Goal: Book appointment/travel/reservation

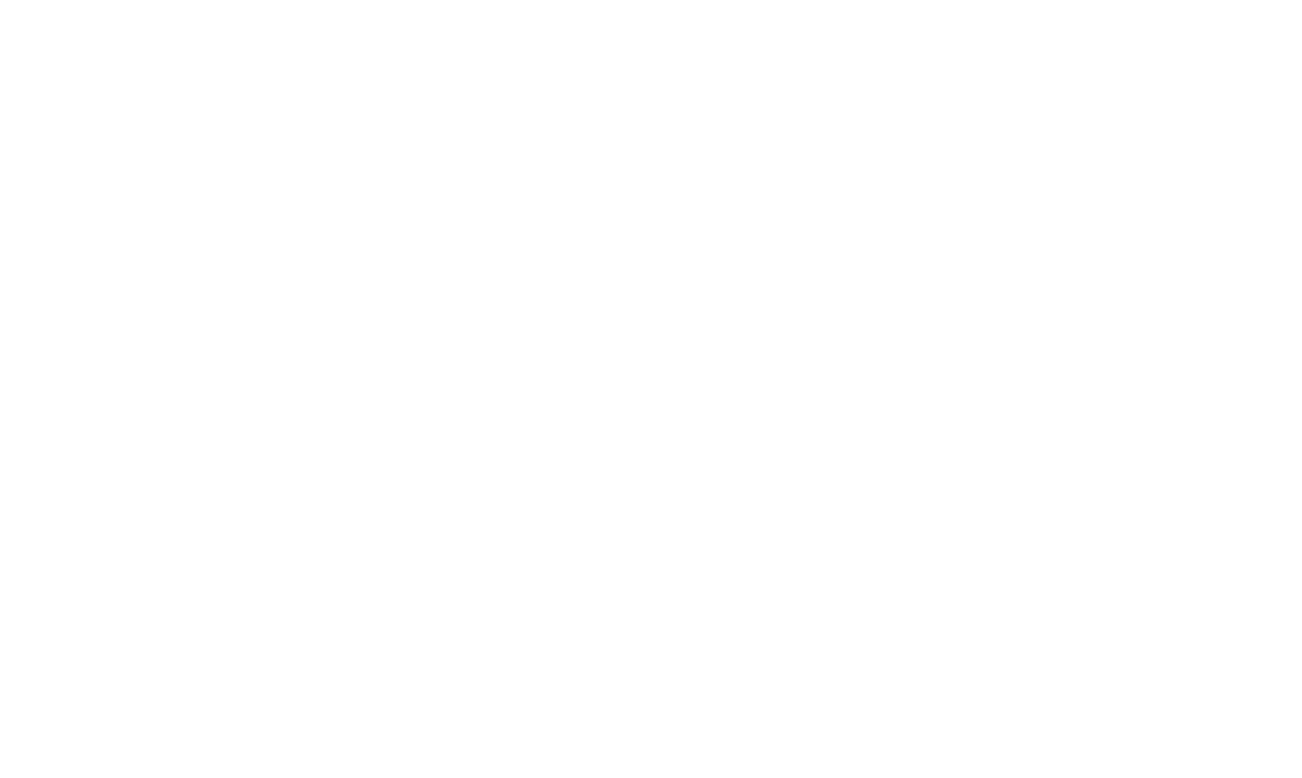
scroll to position [24, 0]
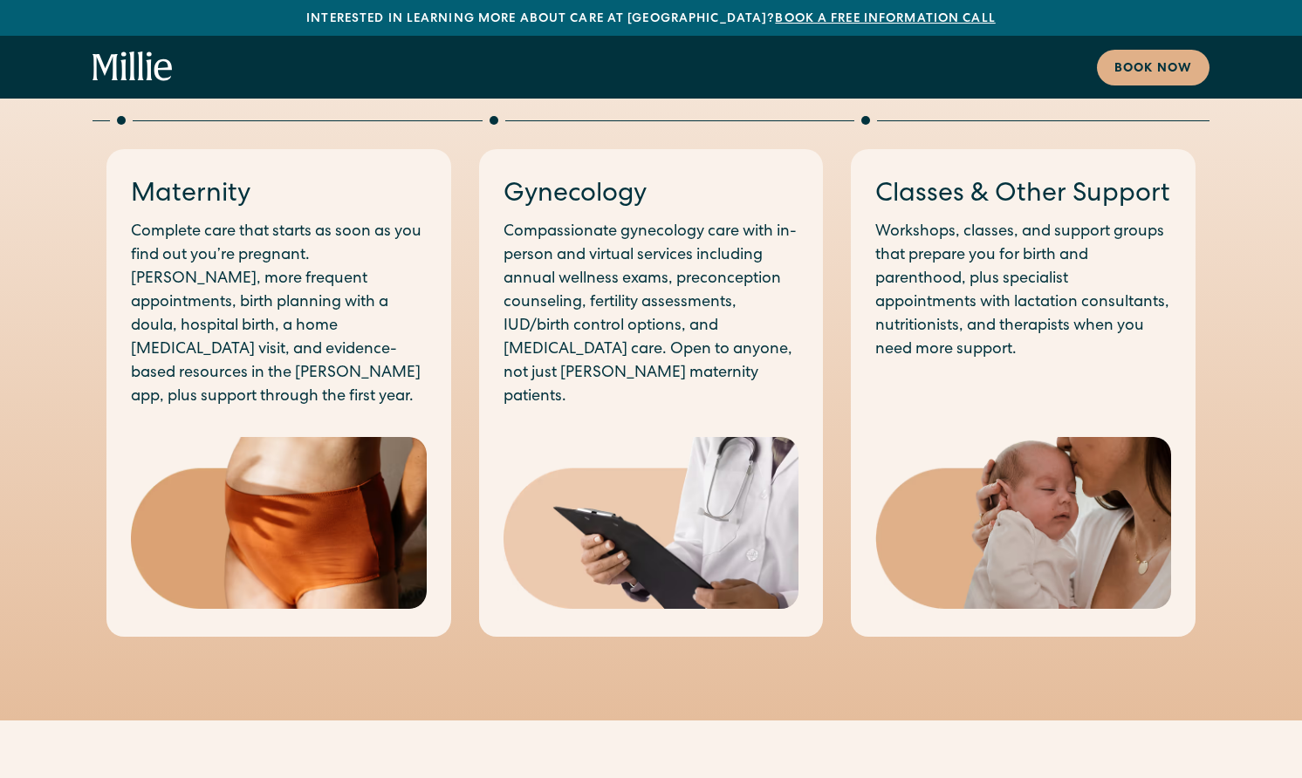
scroll to position [985, 0]
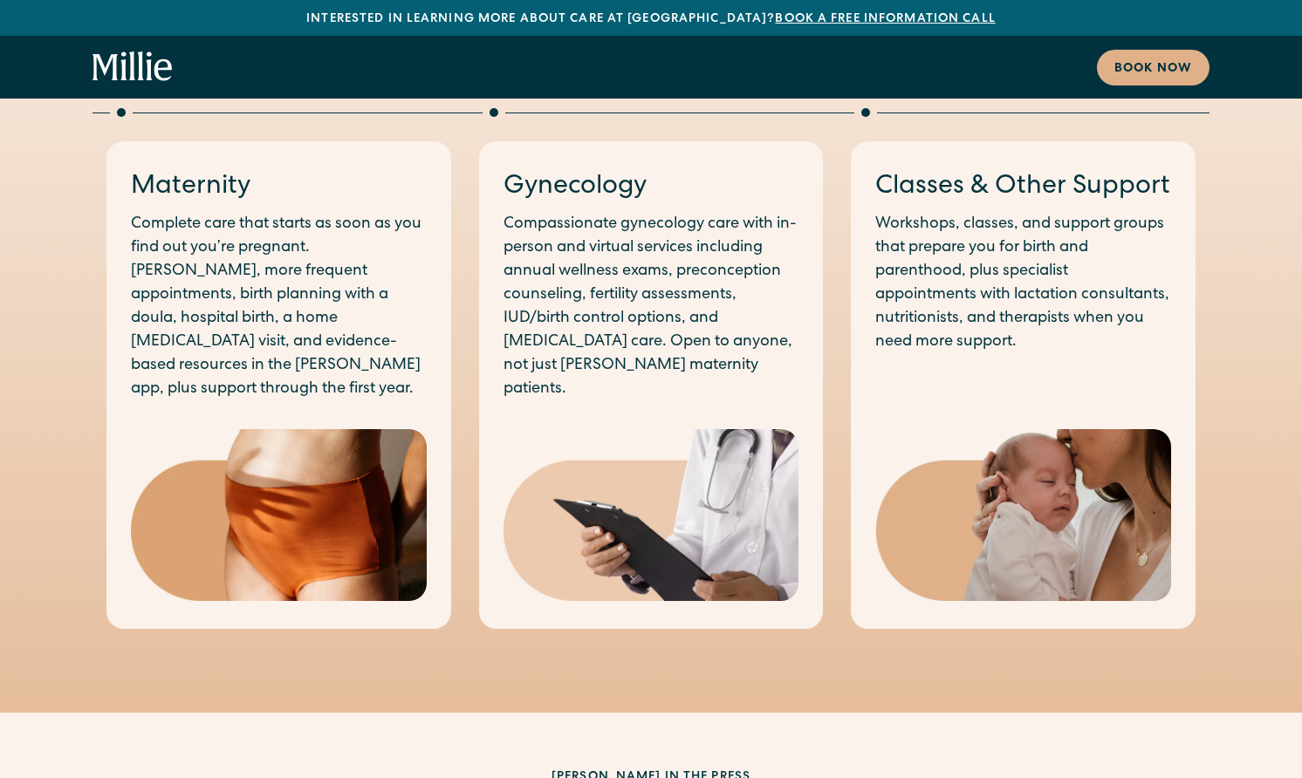
click at [530, 451] on img at bounding box center [651, 515] width 296 height 172
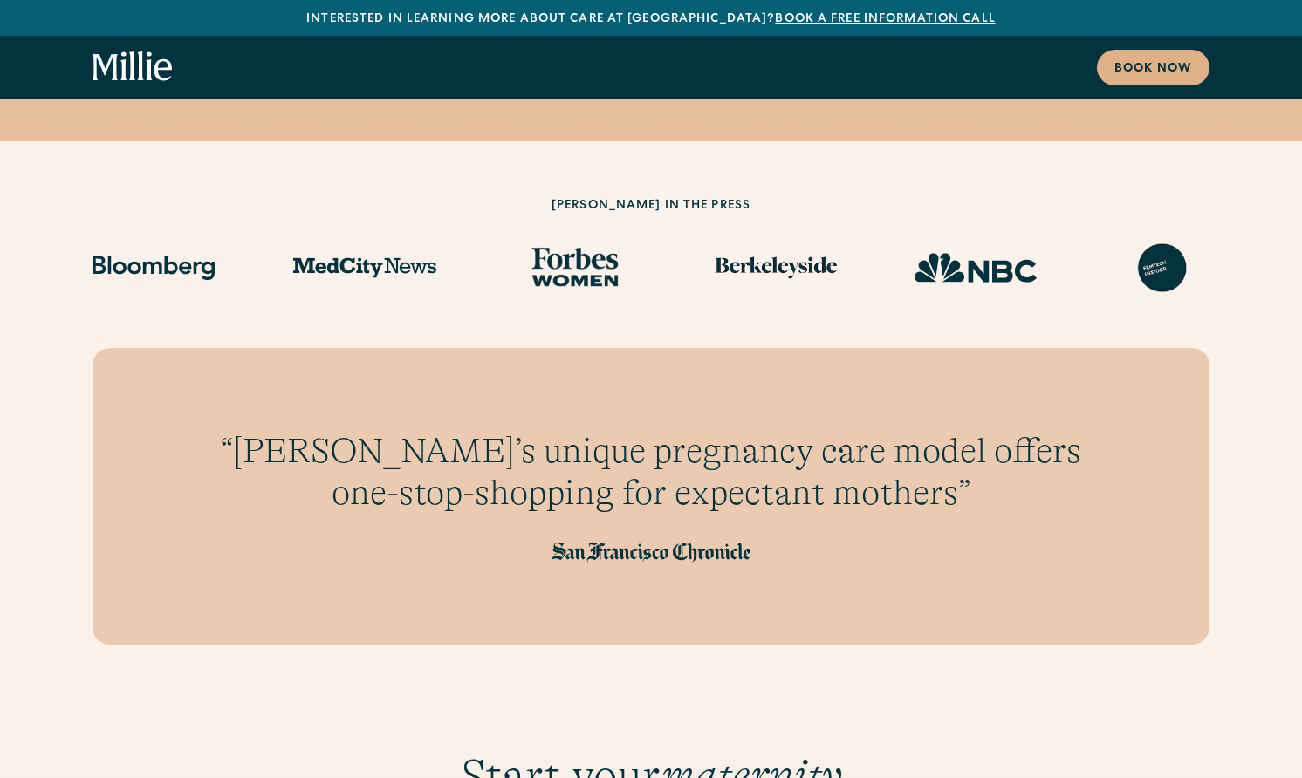
scroll to position [1687, 0]
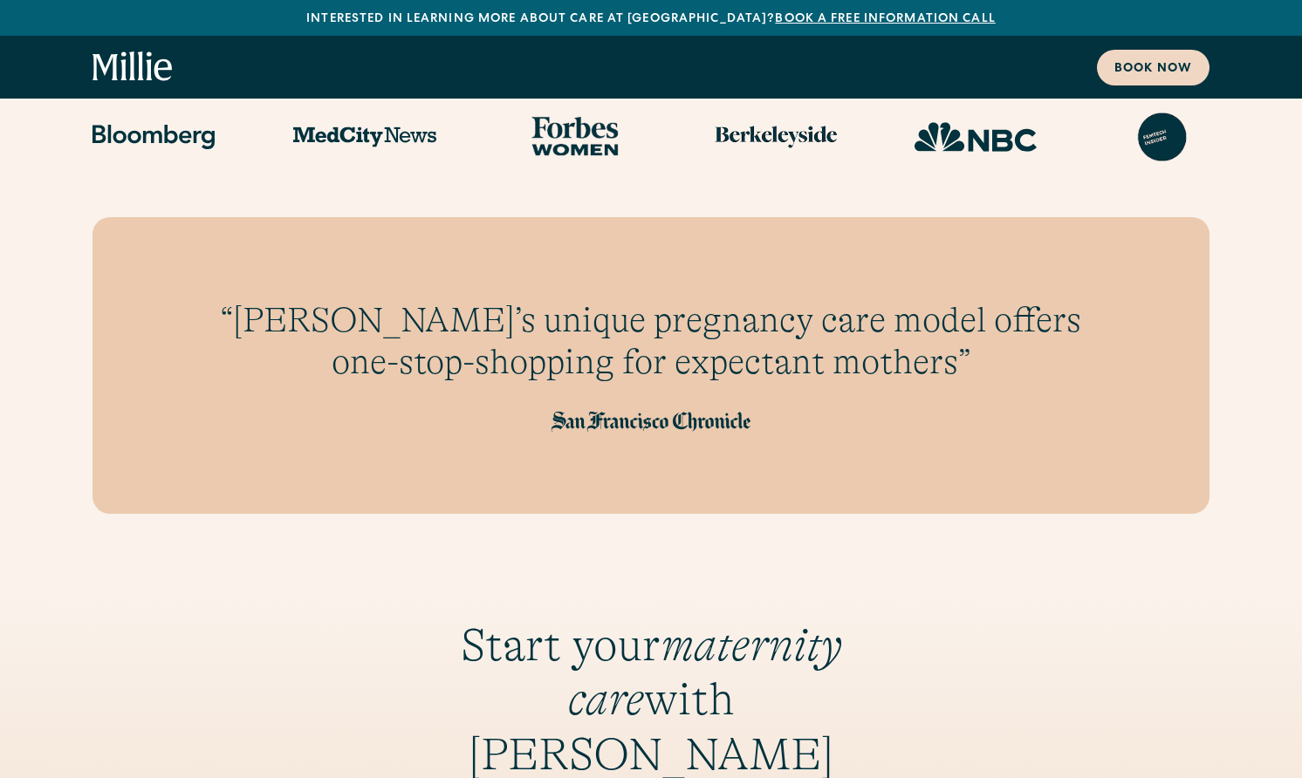
click at [1152, 51] on link "Book now" at bounding box center [1153, 68] width 113 height 36
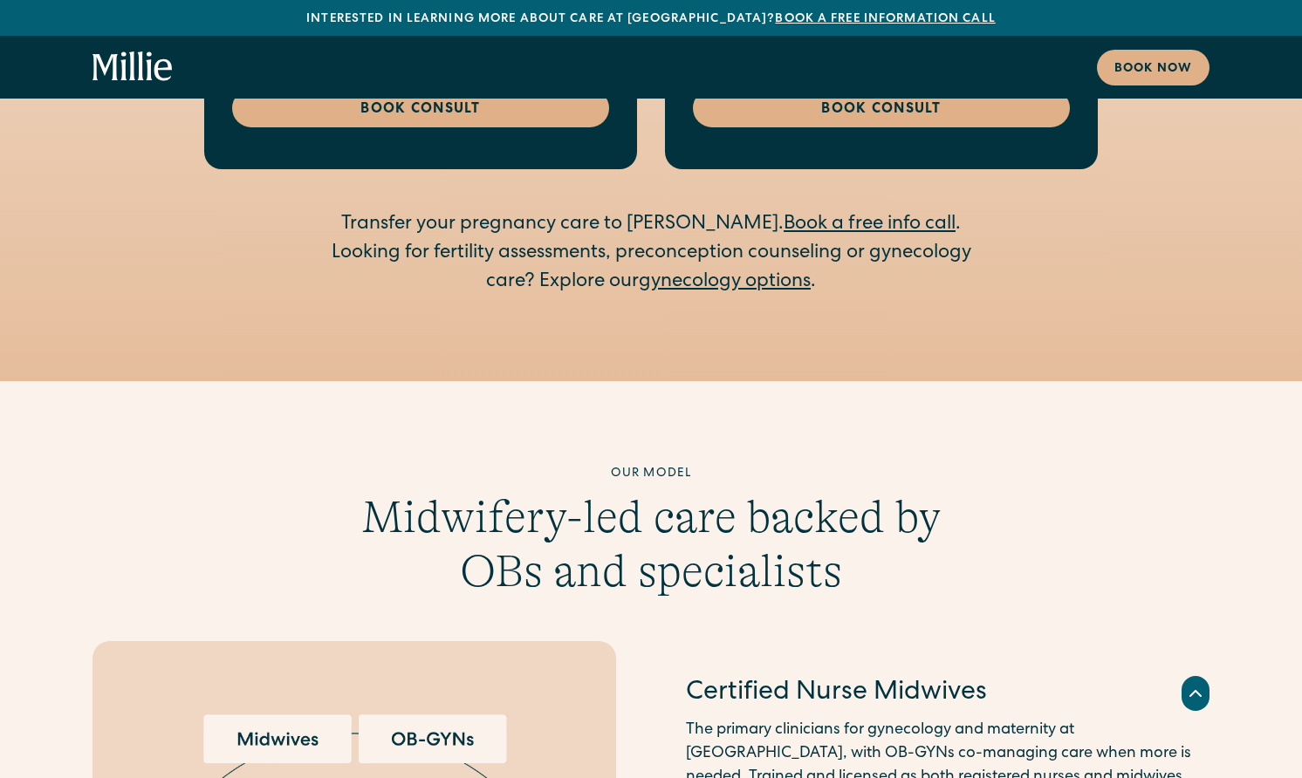
scroll to position [2943, 0]
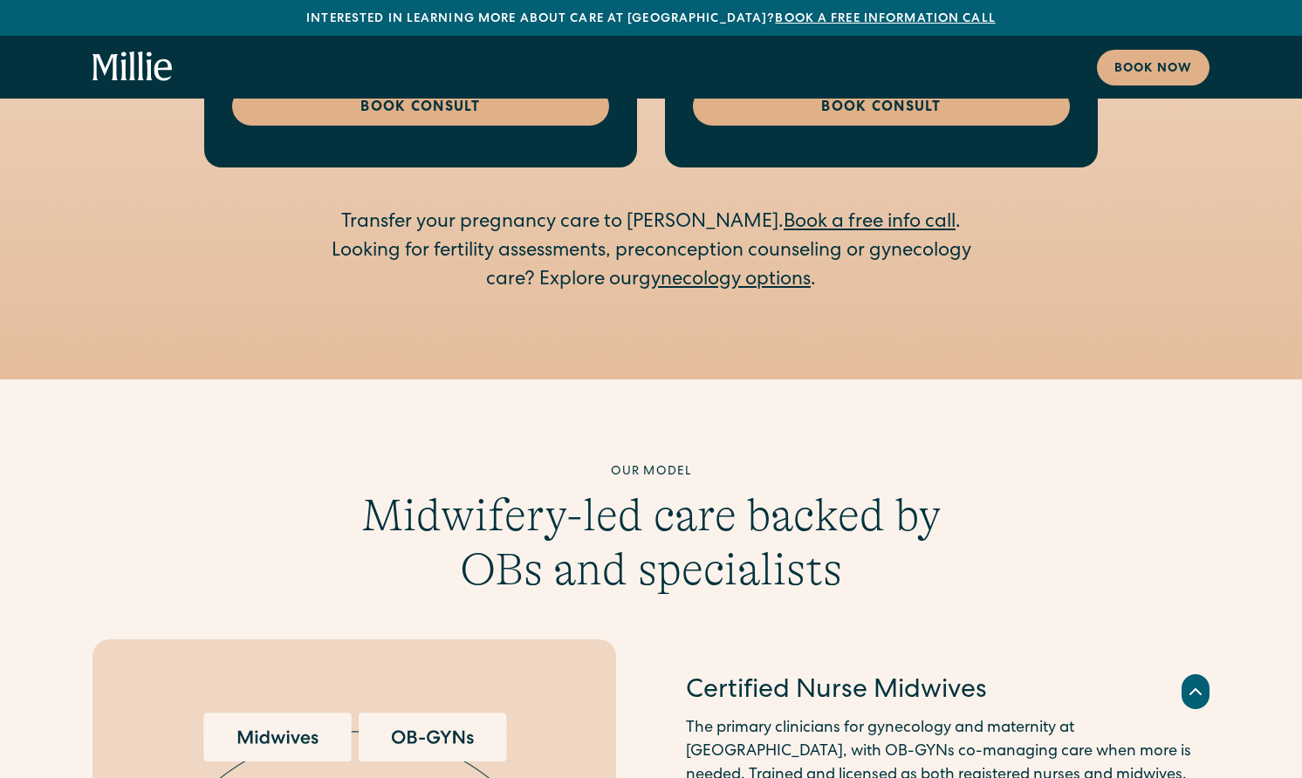
click at [760, 271] on link "gynecology options" at bounding box center [725, 280] width 172 height 19
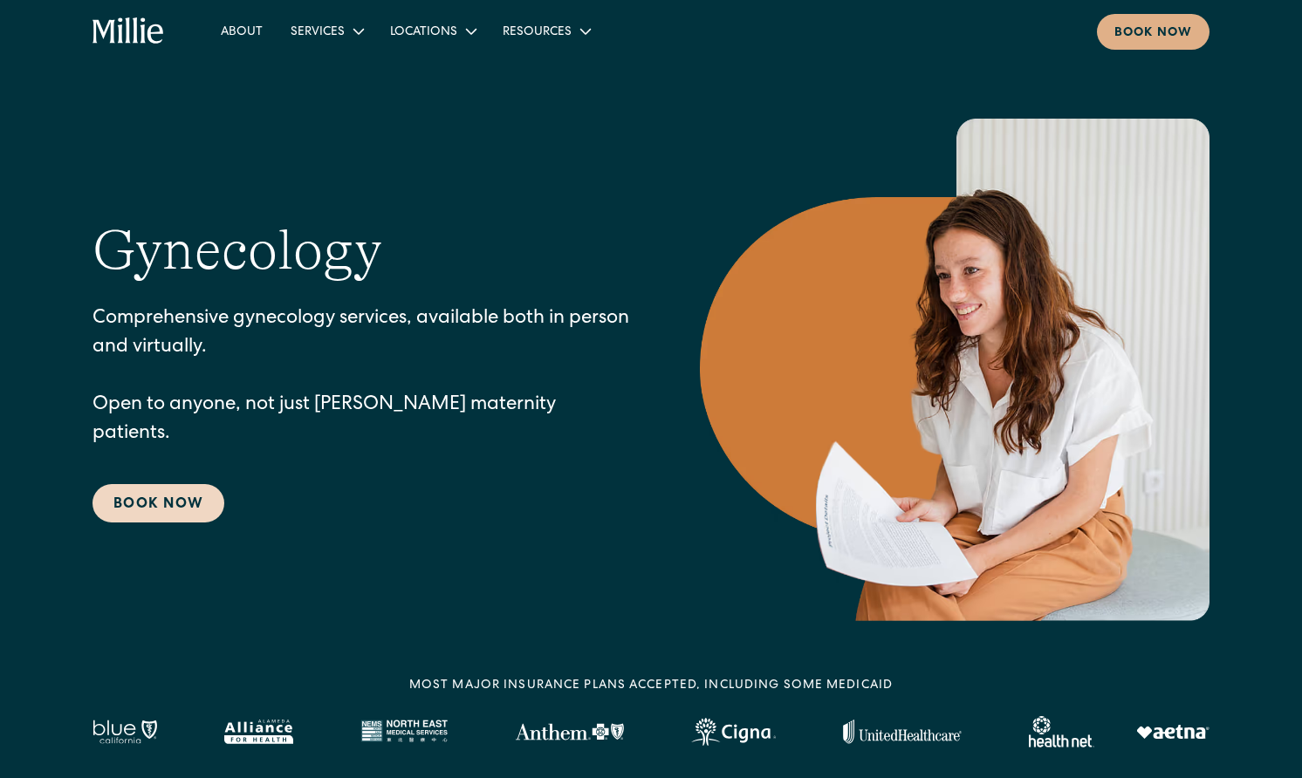
click at [195, 484] on link "Book Now" at bounding box center [158, 503] width 132 height 38
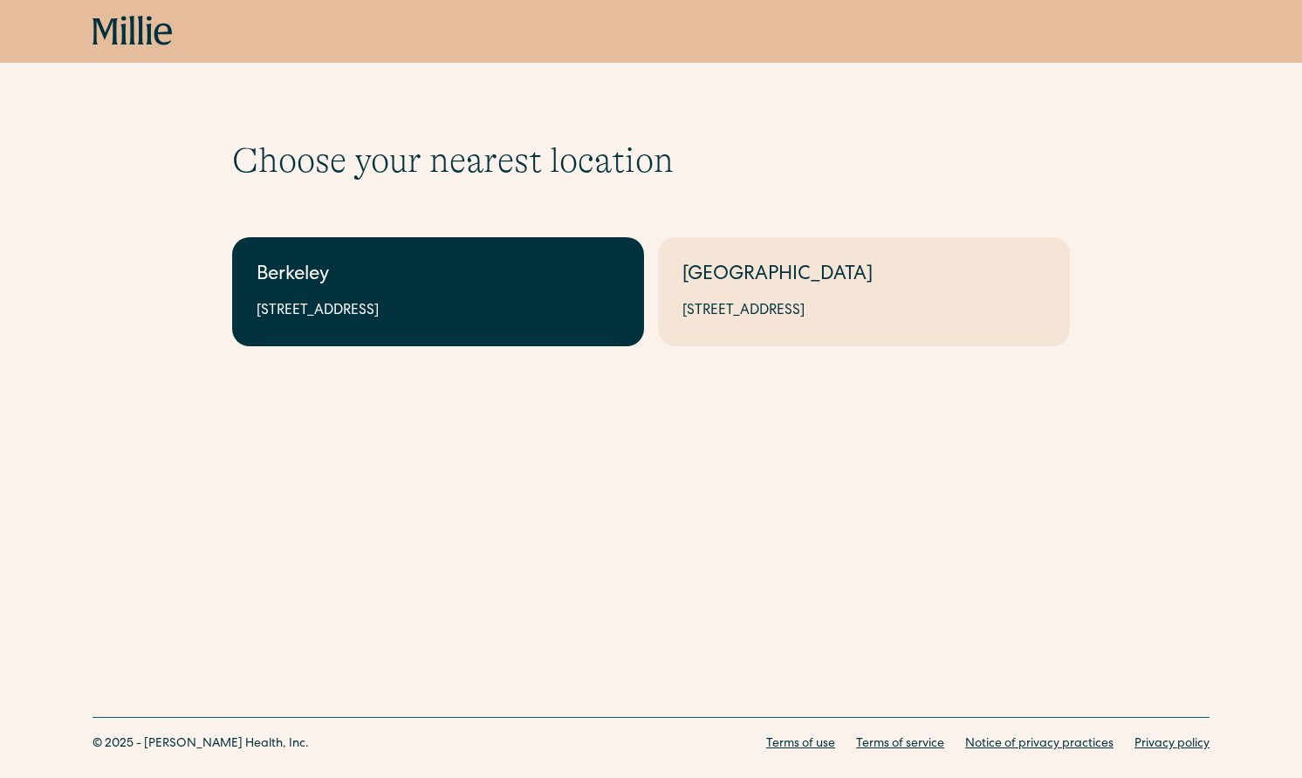
click at [398, 328] on link "Berkeley 2999 Regent St, Suite 524, Berkeley, CA 94705" at bounding box center [438, 291] width 412 height 109
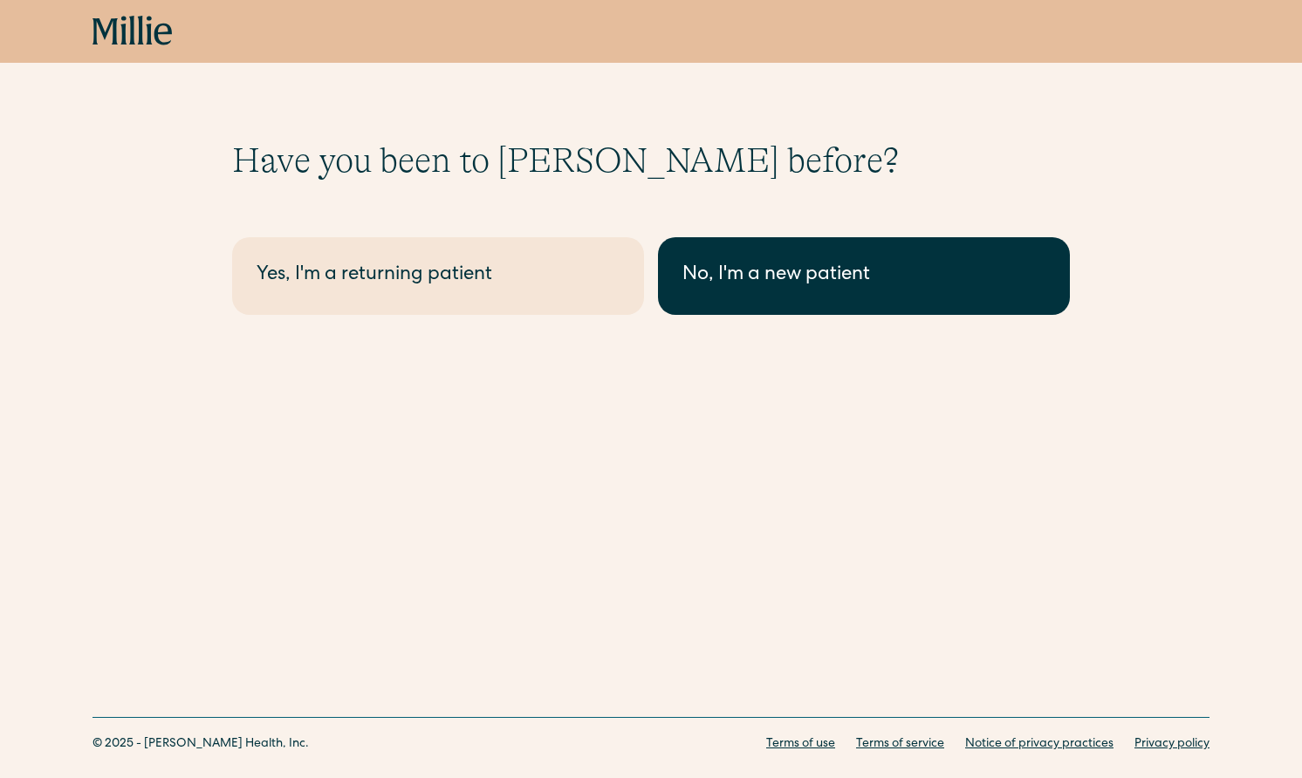
click at [749, 267] on div "No, I'm a new patient" at bounding box center [863, 276] width 363 height 29
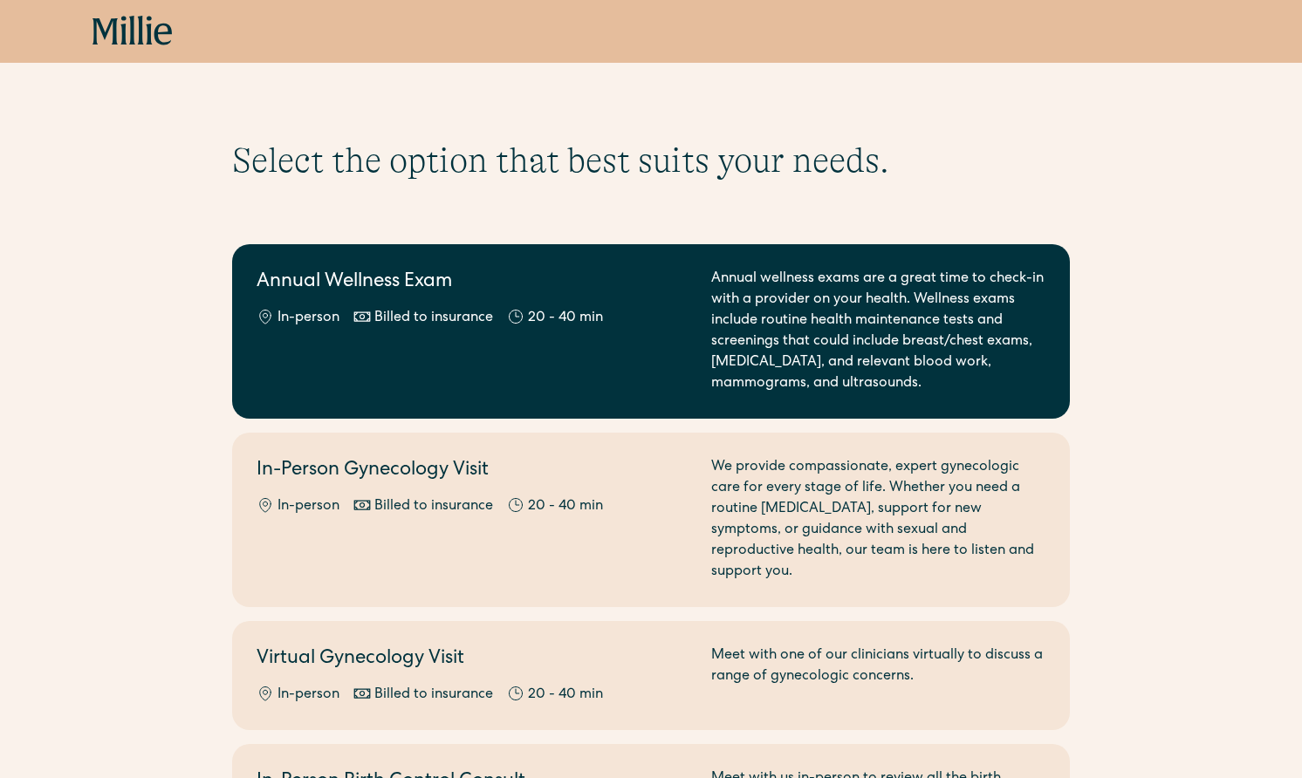
click at [790, 339] on div "Annual wellness exams are a great time to check-in with a provider on your heal…" at bounding box center [878, 332] width 334 height 126
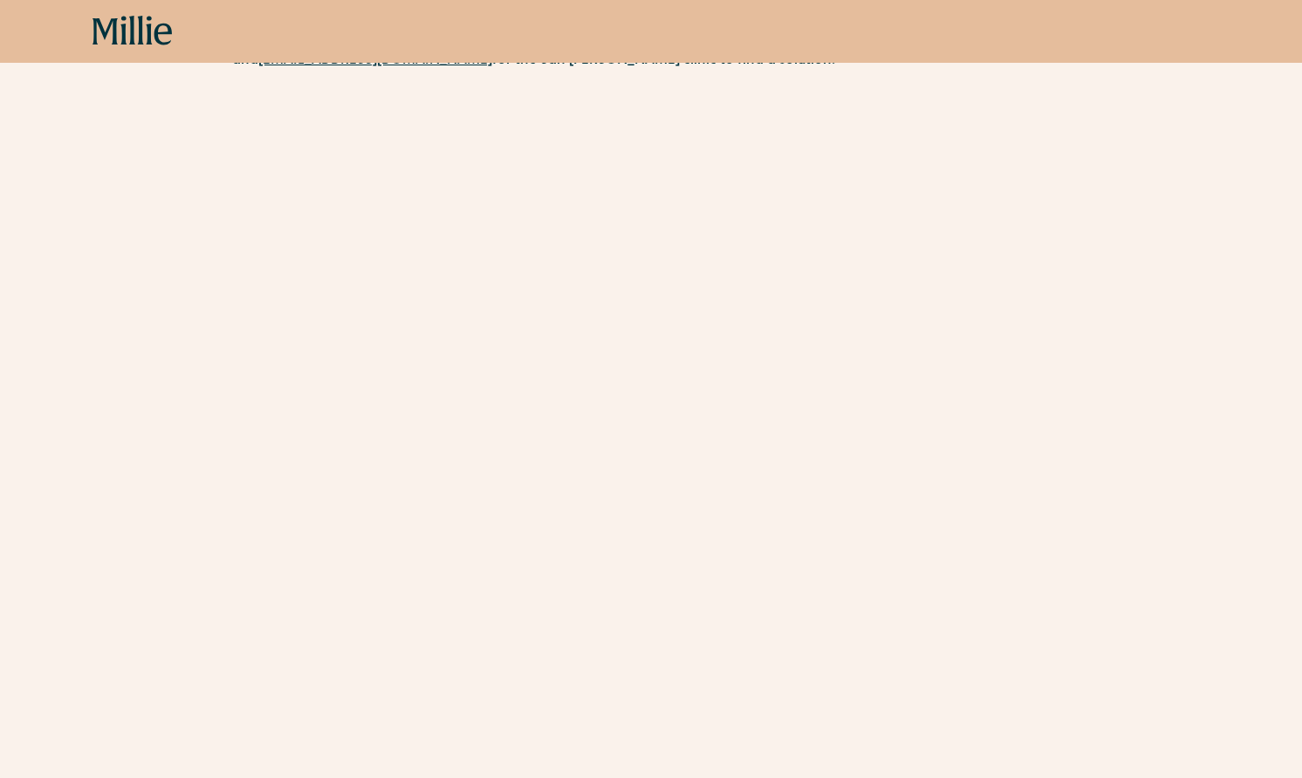
scroll to position [229, 0]
